Goal: Task Accomplishment & Management: Use online tool/utility

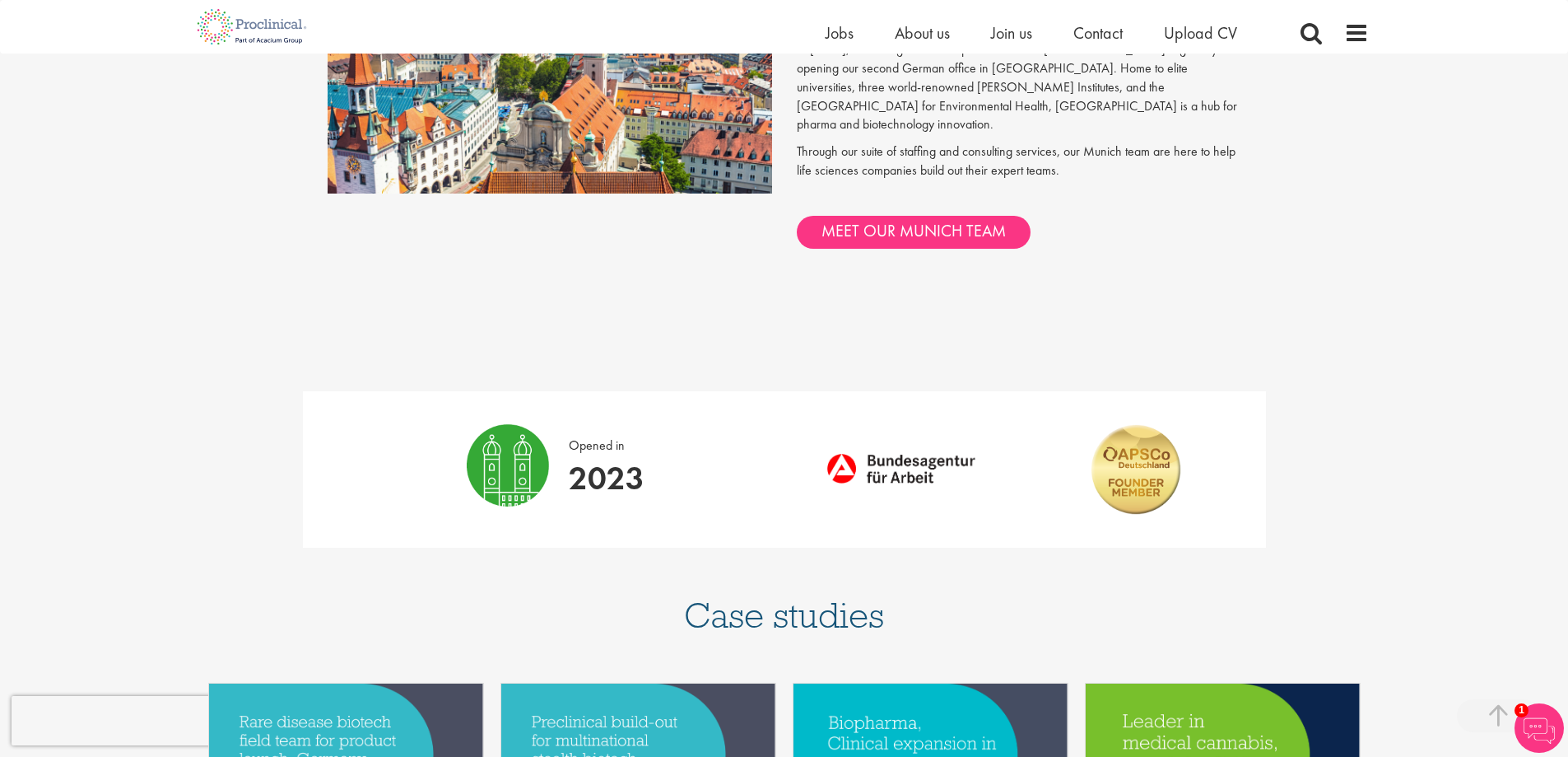
scroll to position [1129, 0]
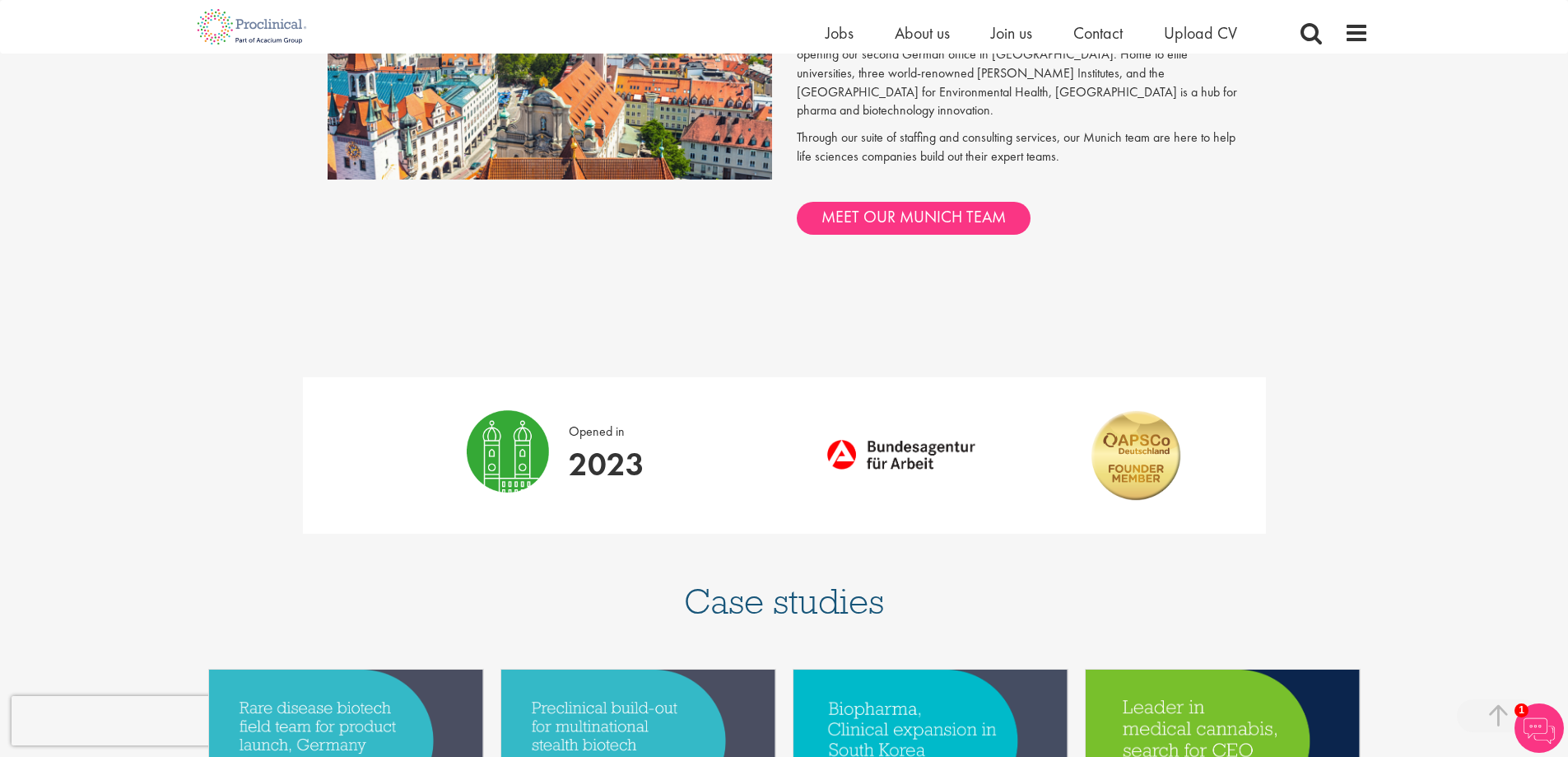
click at [981, 141] on div "About Munich In 2023, we strengthened our presence in the DACH region by openin…" at bounding box center [1019, 95] width 469 height 333
click at [952, 202] on link "MEET OUR MUNICH TEAM" at bounding box center [913, 218] width 233 height 33
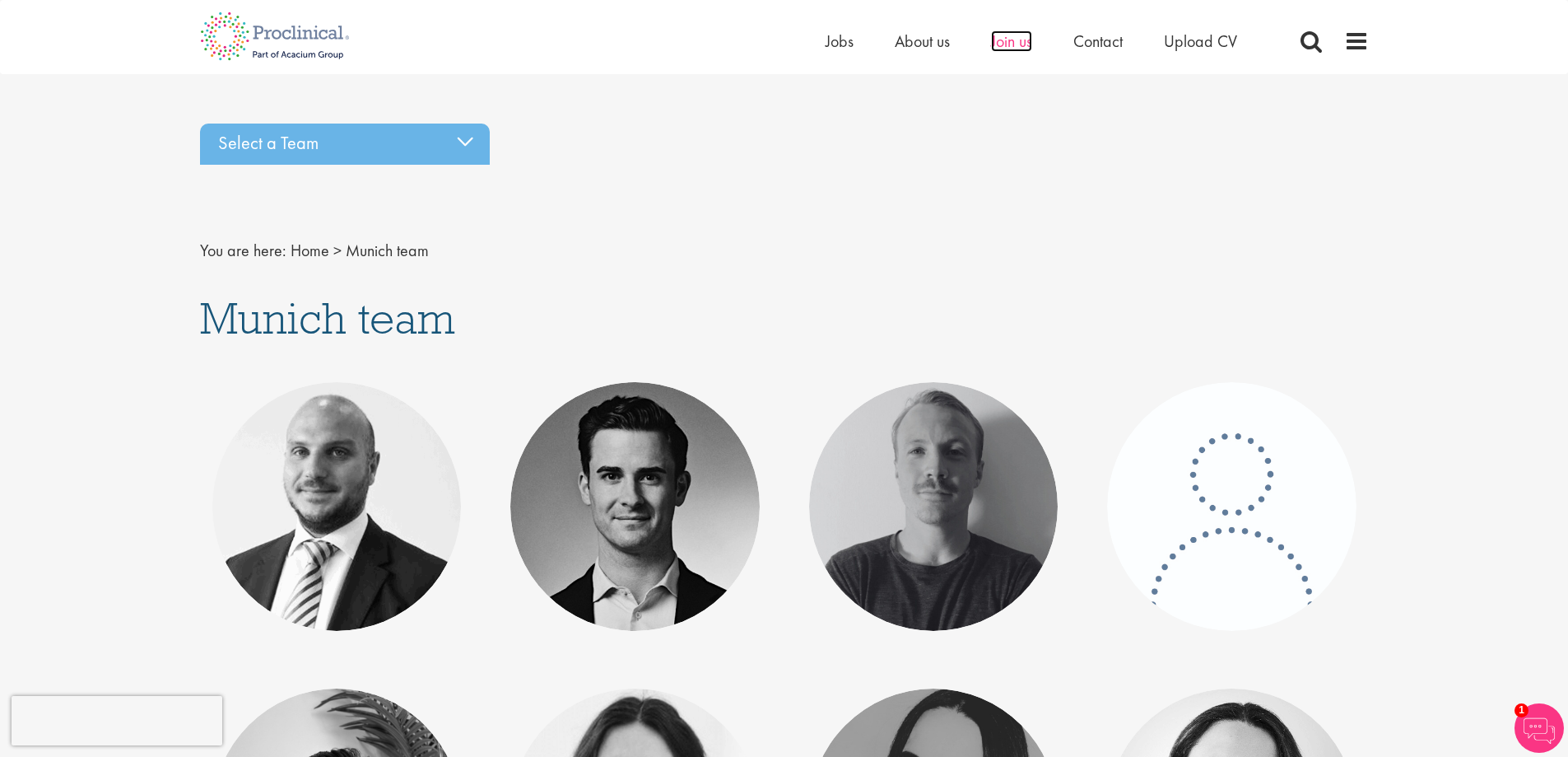
click at [1012, 36] on span "Join us" at bounding box center [1011, 42] width 41 height 22
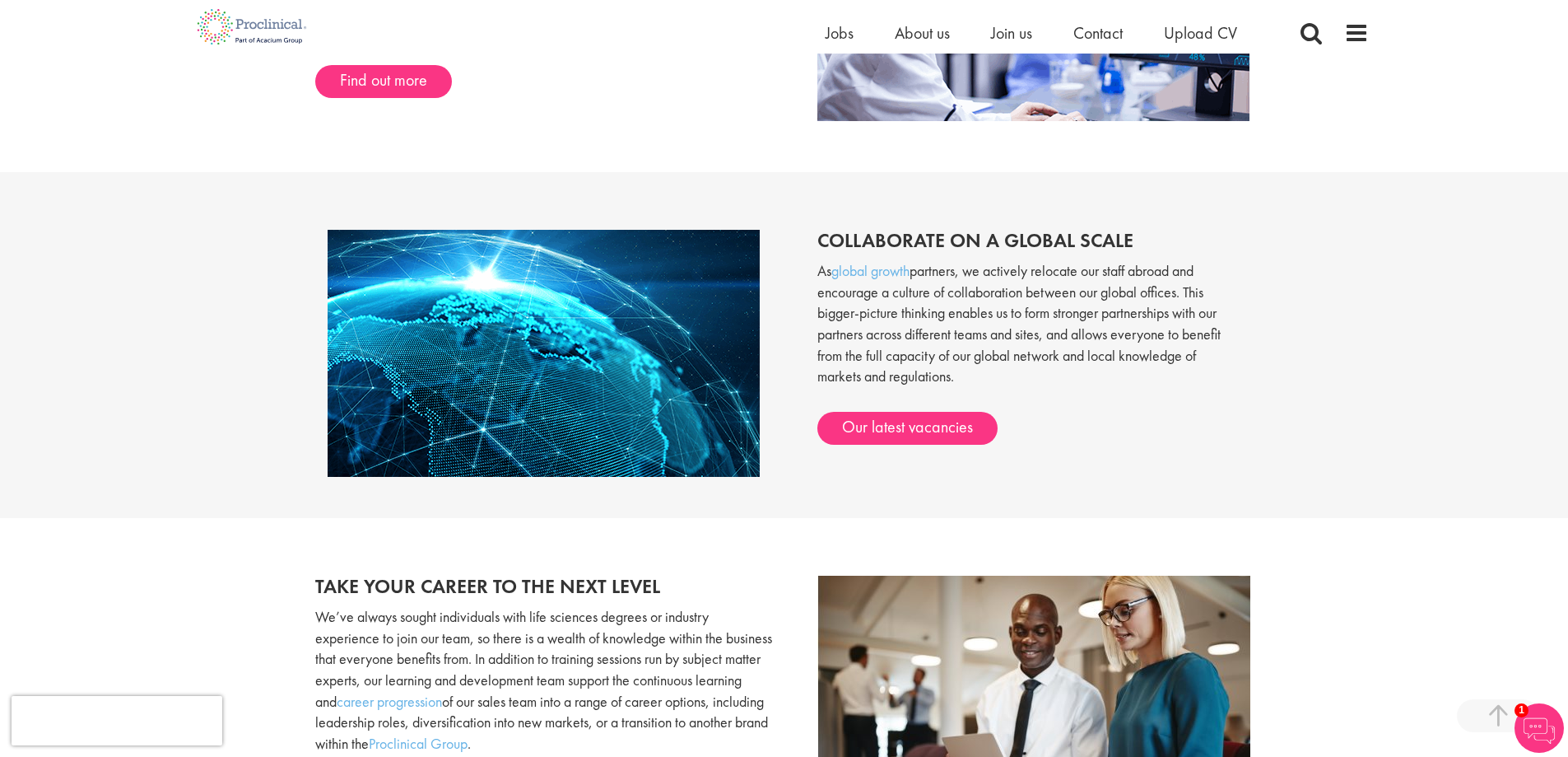
scroll to position [1300, 0]
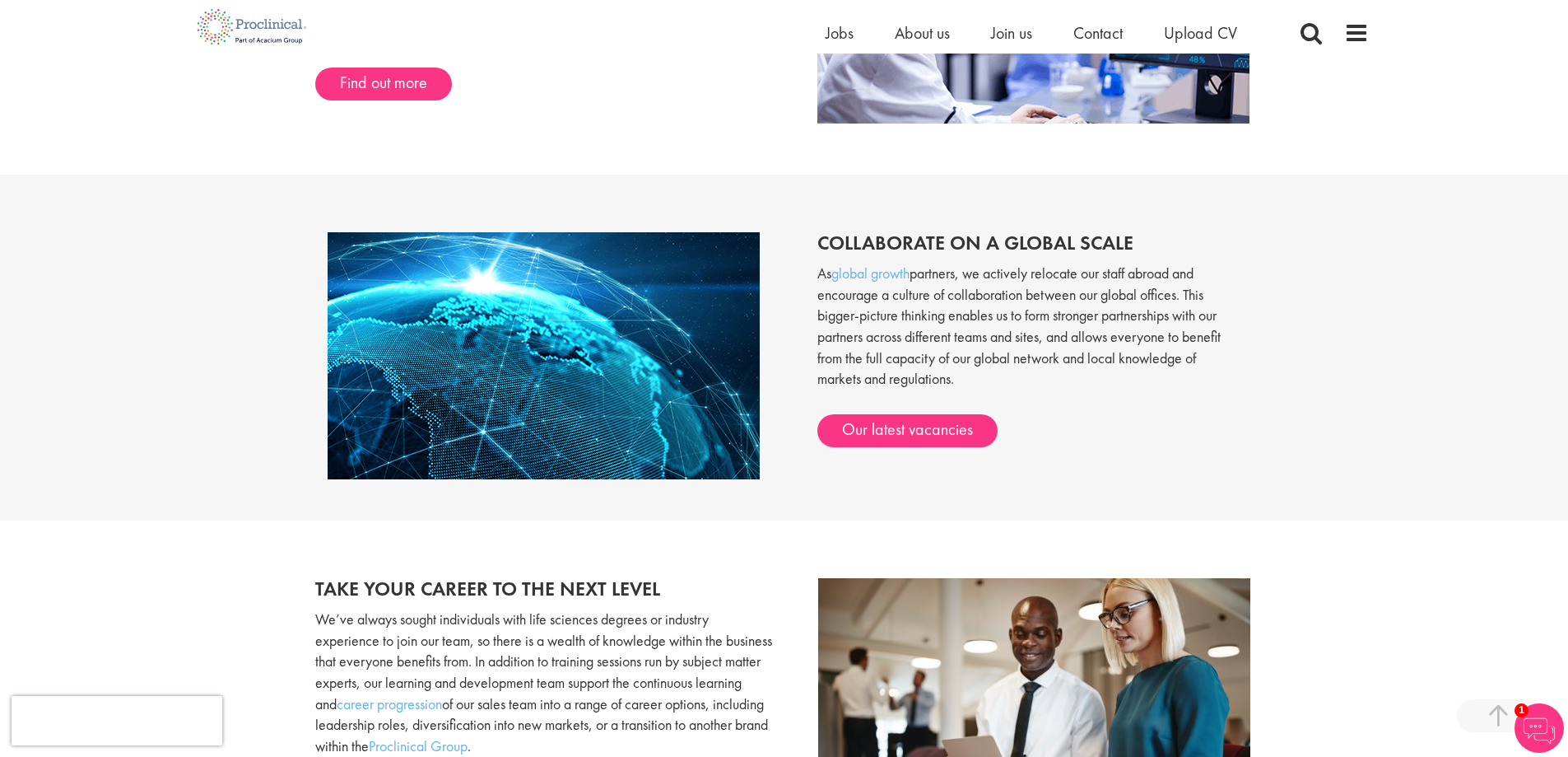
click at [895, 399] on p "As global growth partners, we actively relocate our staff abroad and encourage …" at bounding box center [1029, 334] width 424 height 143
click at [905, 426] on link "Our latest vacancies" at bounding box center [908, 430] width 181 height 33
